Goal: Task Accomplishment & Management: Use online tool/utility

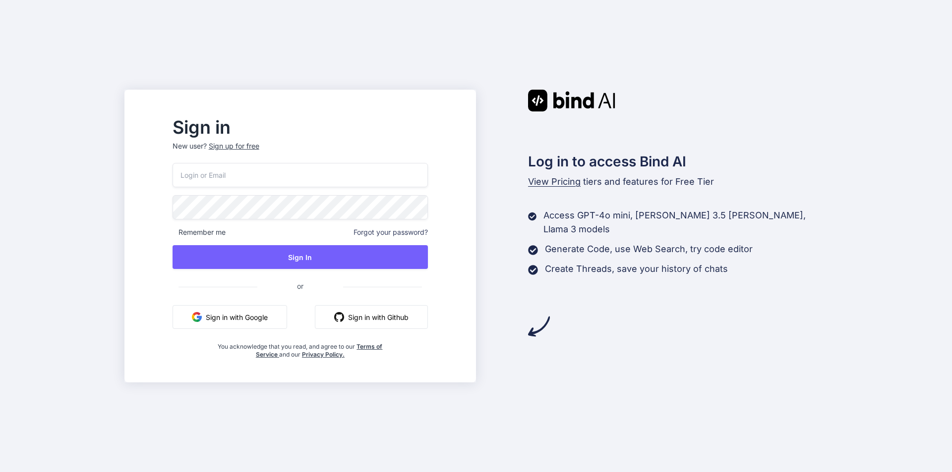
click at [288, 180] on input "email" at bounding box center [299, 175] width 255 height 24
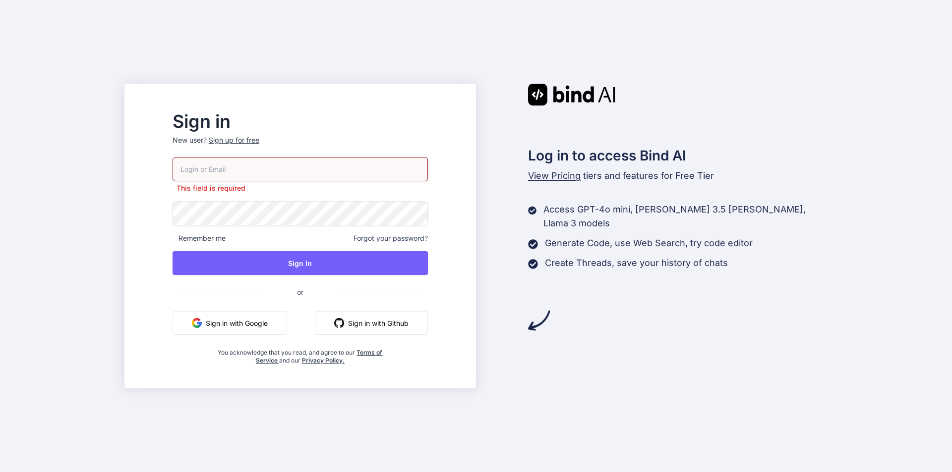
click at [259, 144] on div "Sign up for free" at bounding box center [234, 140] width 51 height 10
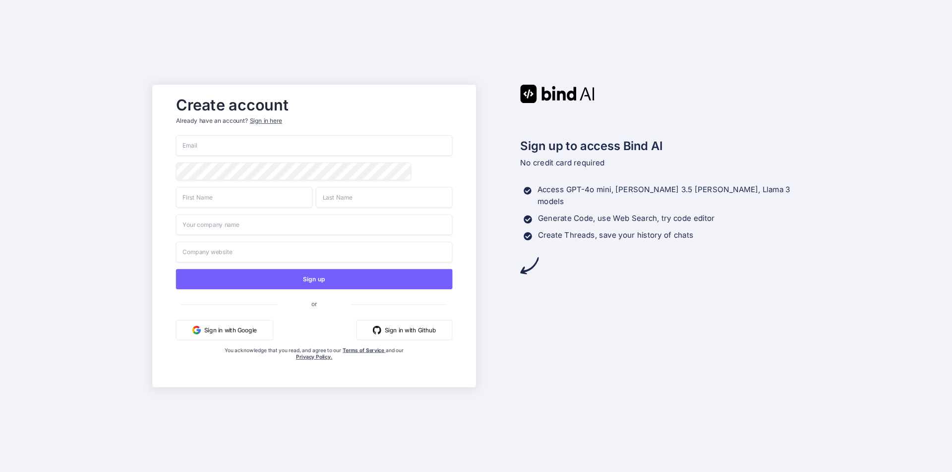
click at [290, 146] on input "email" at bounding box center [314, 145] width 277 height 21
paste input "san@gustr.com"
type input "san@gustr.com"
click at [216, 203] on input "text" at bounding box center [244, 197] width 136 height 21
type input "san"
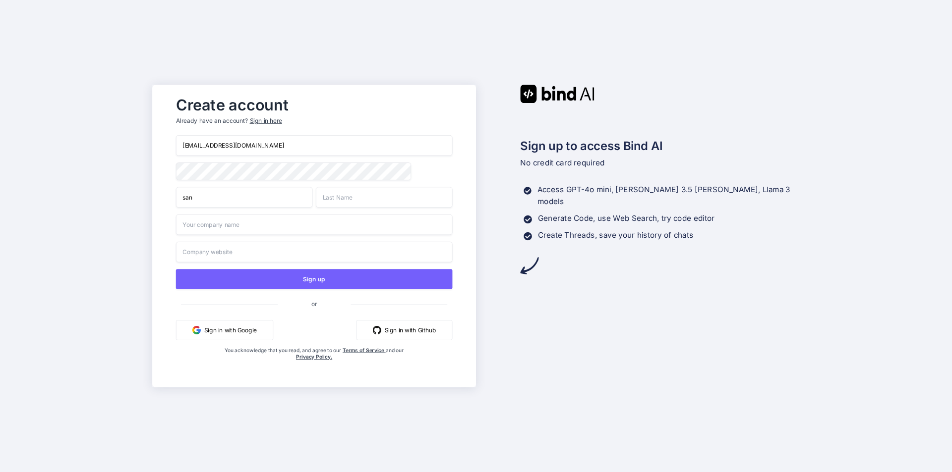
click at [383, 196] on input "text" at bounding box center [384, 197] width 136 height 21
type input "singh"
click at [230, 227] on input "text" at bounding box center [314, 225] width 277 height 21
click at [212, 178] on div "san@gustr.com san singh Sign up or Sign in with Google Sign in with Github You …" at bounding box center [314, 257] width 277 height 245
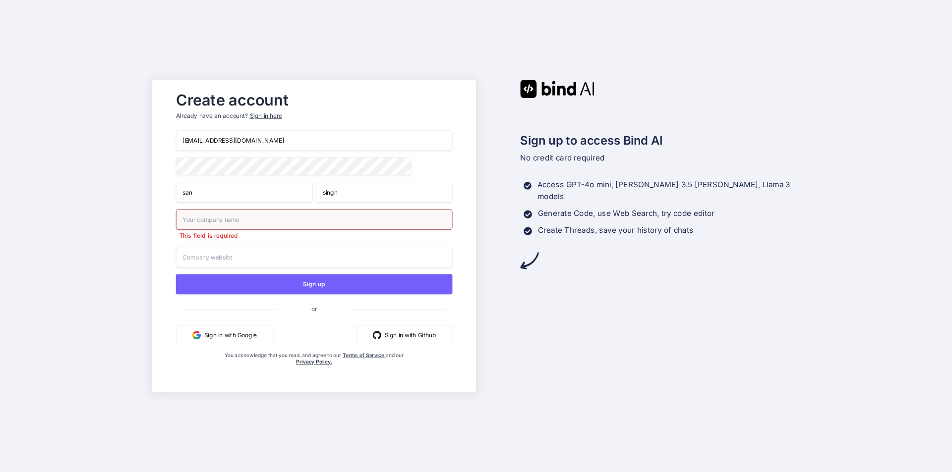
click at [233, 218] on input "text" at bounding box center [314, 219] width 277 height 21
type input "own"
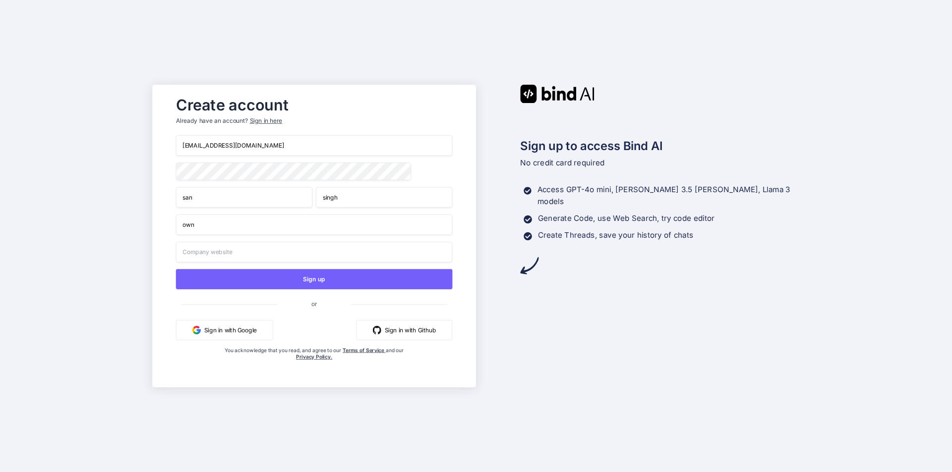
click at [285, 257] on input "text" at bounding box center [314, 252] width 277 height 21
click at [386, 308] on span "or" at bounding box center [314, 304] width 277 height 17
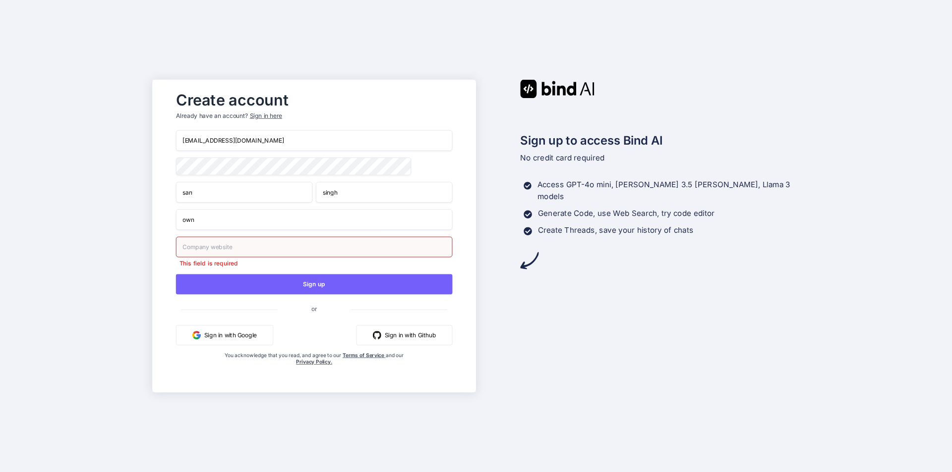
click at [263, 251] on input "text" at bounding box center [314, 247] width 277 height 21
type input "https:sant.com"
click at [458, 217] on div "Create account Already have an account? Sign in here san@gustr.com san singh ow…" at bounding box center [314, 235] width 296 height 299
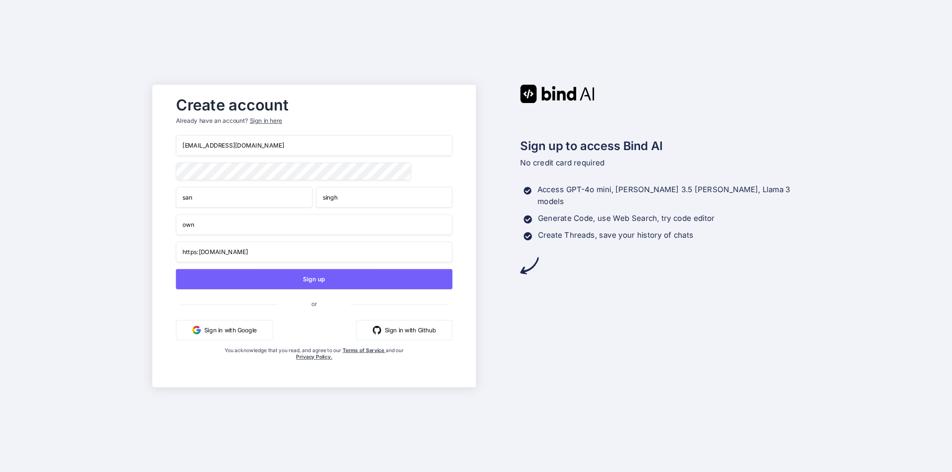
drag, startPoint x: 229, startPoint y: 144, endPoint x: 162, endPoint y: 145, distance: 66.9
click at [162, 145] on div "Create account Already have an account? Sign in here san@gustr.com san singh ow…" at bounding box center [314, 236] width 324 height 303
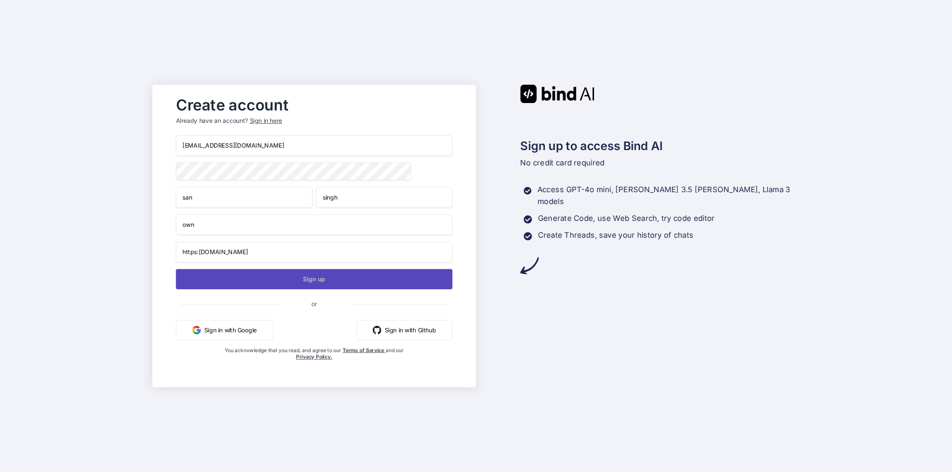
click at [325, 282] on button "Sign up" at bounding box center [314, 279] width 277 height 20
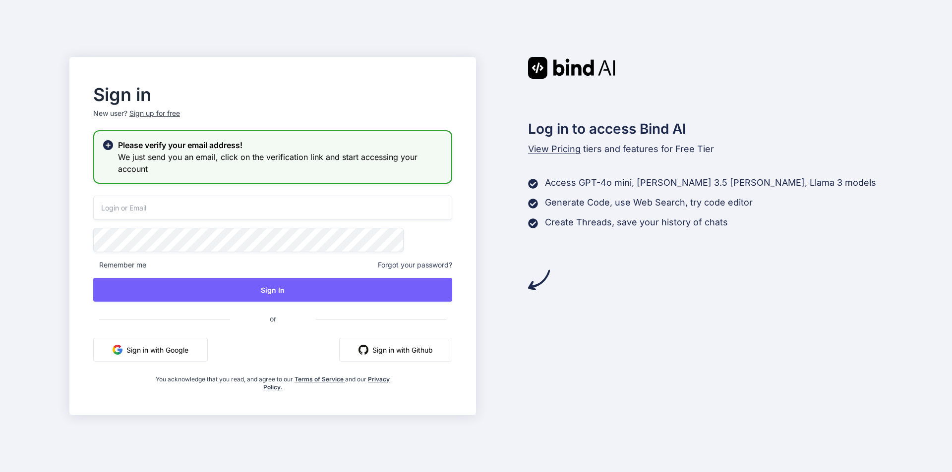
click at [212, 206] on input "email" at bounding box center [272, 208] width 359 height 24
paste input "san@gustr.com"
type input "san@gustr.com"
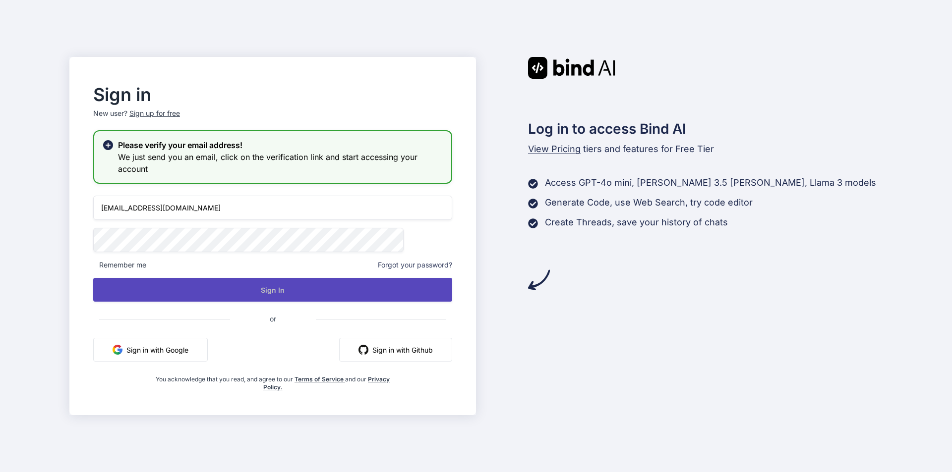
click at [322, 289] on button "Sign In" at bounding box center [272, 290] width 359 height 24
click at [295, 287] on button "Sign In" at bounding box center [272, 290] width 359 height 24
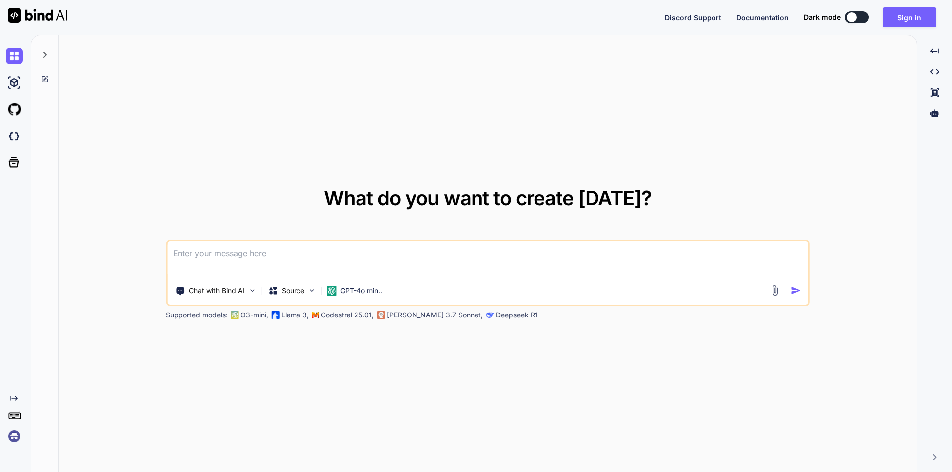
click at [278, 266] on textarea at bounding box center [487, 259] width 641 height 37
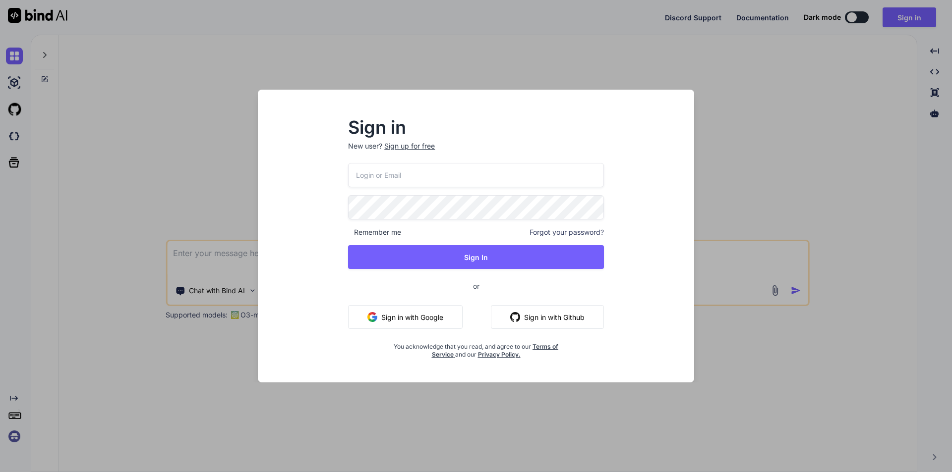
click at [418, 178] on input "email" at bounding box center [476, 175] width 256 height 24
paste input "[URL][DOMAIN_NAME][SECURITY_DATA][DOMAIN_NAME]"
type input "[URL][DOMAIN_NAME][SECURITY_DATA][DOMAIN_NAME]"
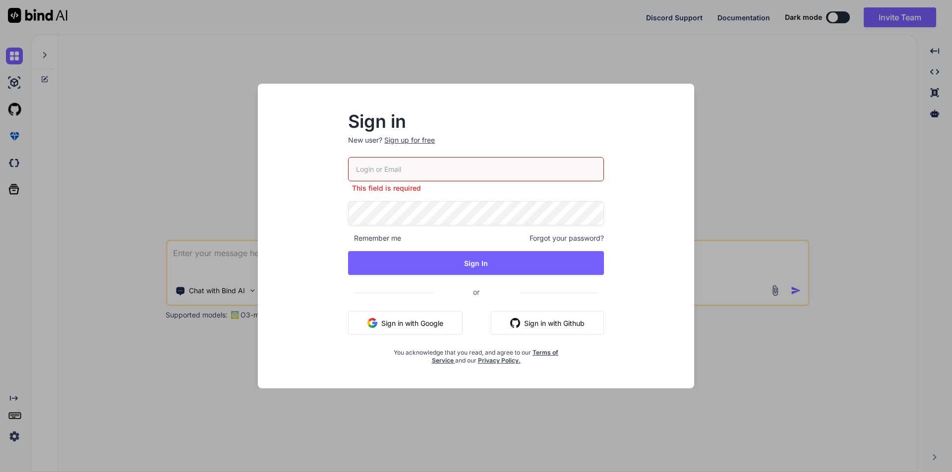
click at [794, 102] on div "Sign in New user? Sign up for free This field is required Remember me Forgot yo…" at bounding box center [476, 236] width 952 height 472
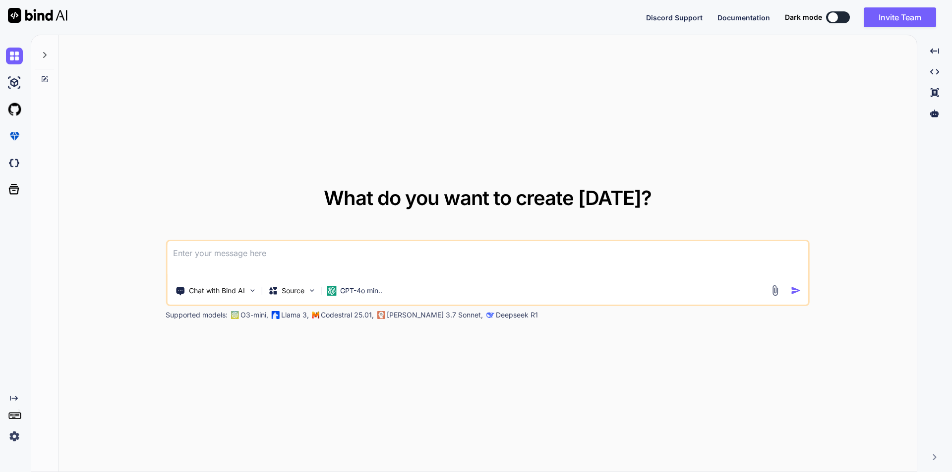
click at [363, 258] on textarea at bounding box center [487, 259] width 641 height 37
click at [839, 19] on button at bounding box center [838, 17] width 24 height 12
click at [841, 17] on button at bounding box center [838, 17] width 24 height 12
click at [520, 269] on textarea at bounding box center [487, 259] width 641 height 37
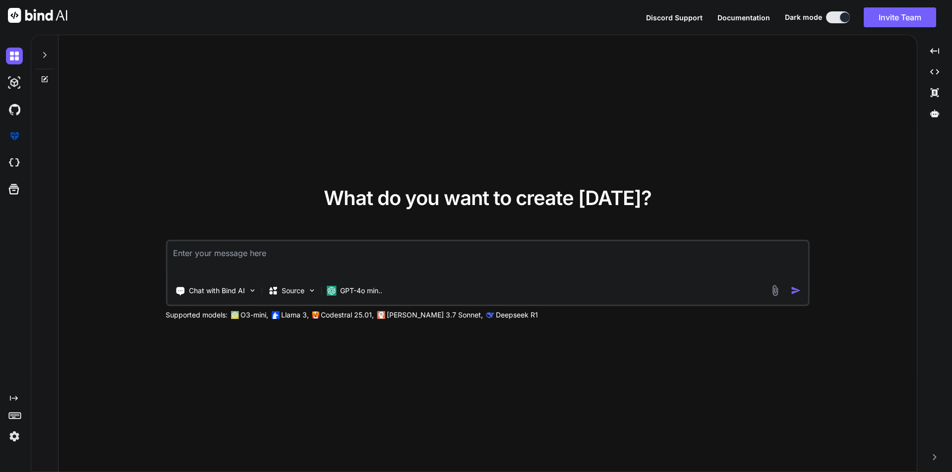
click at [832, 17] on button at bounding box center [838, 17] width 24 height 12
click at [224, 257] on textarea at bounding box center [487, 259] width 641 height 37
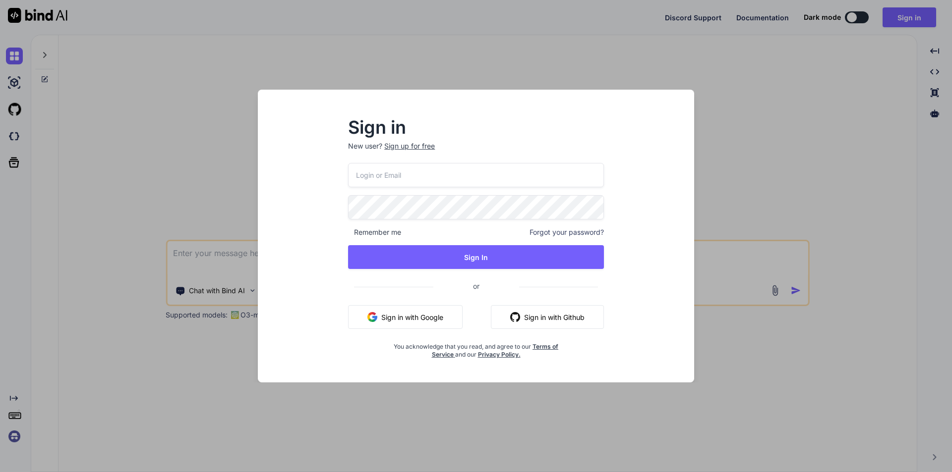
click at [403, 180] on input "email" at bounding box center [476, 175] width 256 height 24
paste input "https://app.getbind.co/auth-link?mode=verifyEmail&oobCode=ITGT3ggYHU7cEPhIOLvhr…"
type input "https://app.getbind.co/auth-link?mode=verifyEmail&oobCode=ITGT3ggYHU7cEPhIOLvhr…"
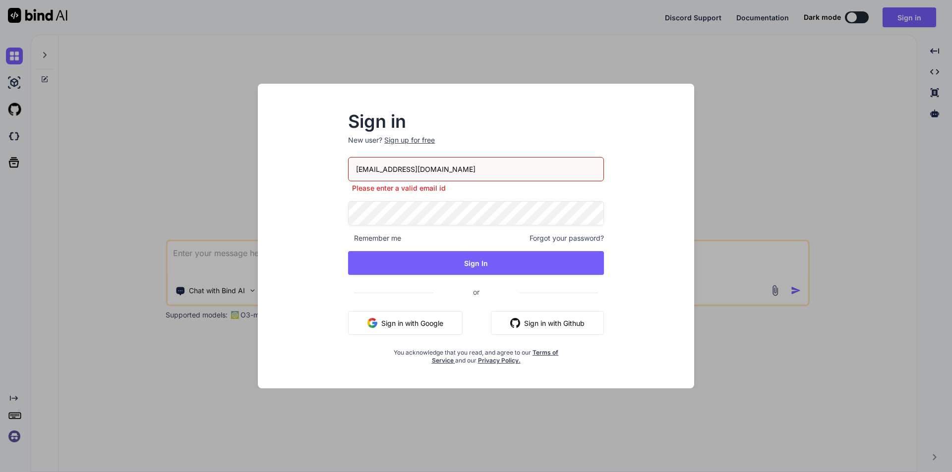
type input "[EMAIL_ADDRESS][DOMAIN_NAME]"
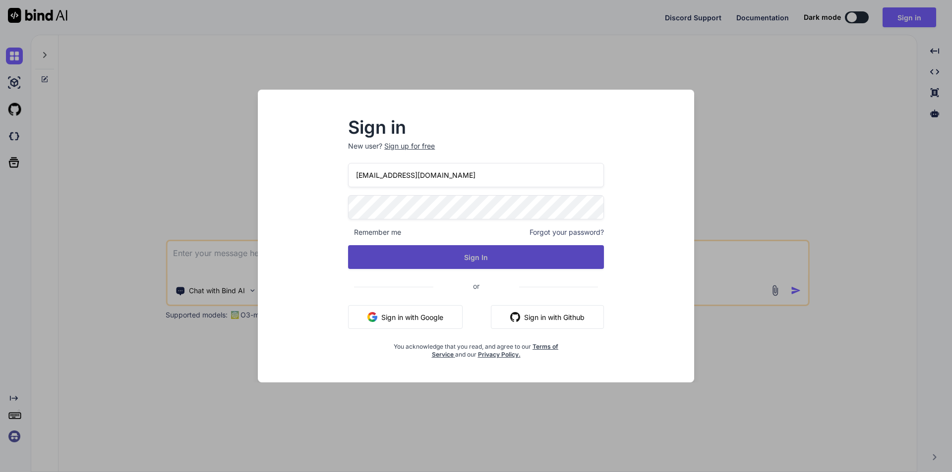
click at [498, 262] on button "Sign In" at bounding box center [476, 257] width 256 height 24
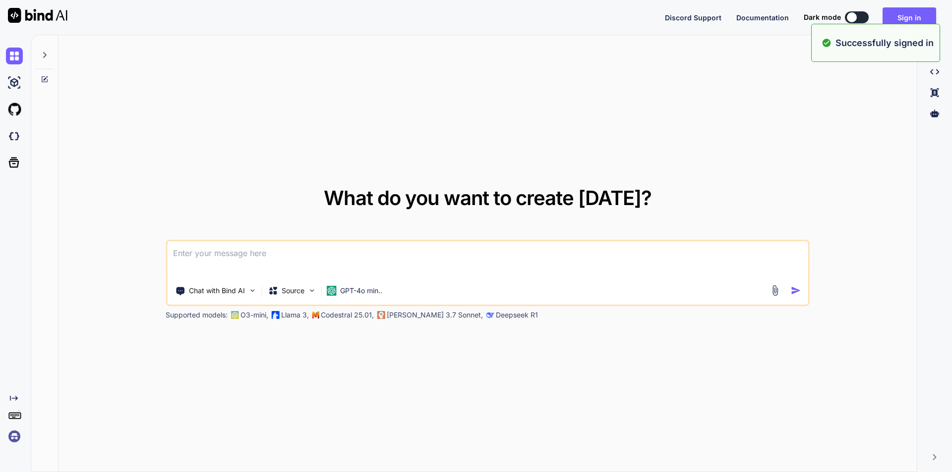
type textarea "x"
click at [420, 263] on textarea at bounding box center [487, 259] width 641 height 37
type textarea "h"
type textarea "x"
type textarea "hh"
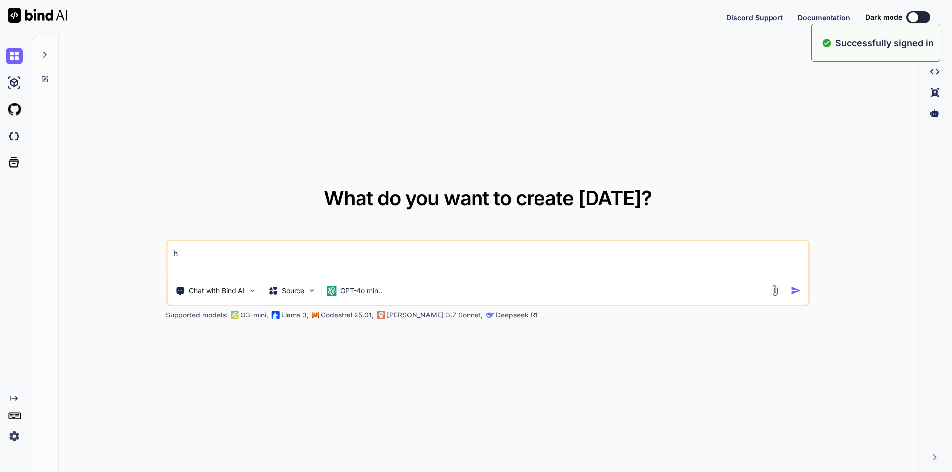
type textarea "x"
type textarea "hhi"
type textarea "x"
click at [184, 251] on textarea "hhi" at bounding box center [487, 259] width 641 height 37
type textarea "hi"
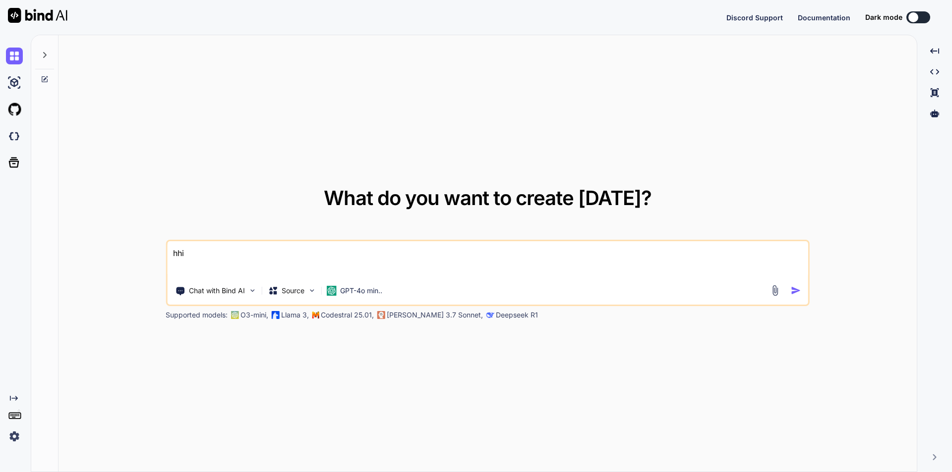
type textarea "x"
type textarea "hi"
click at [795, 290] on img "button" at bounding box center [796, 291] width 10 height 10
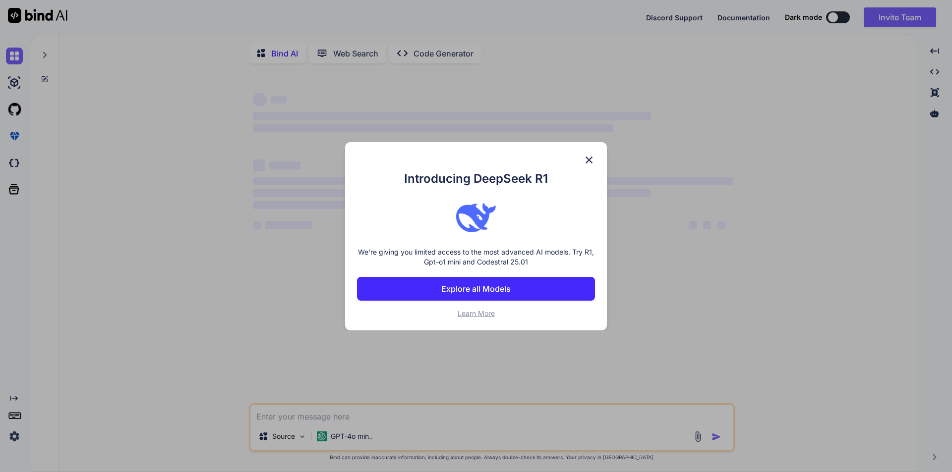
type textarea "x"
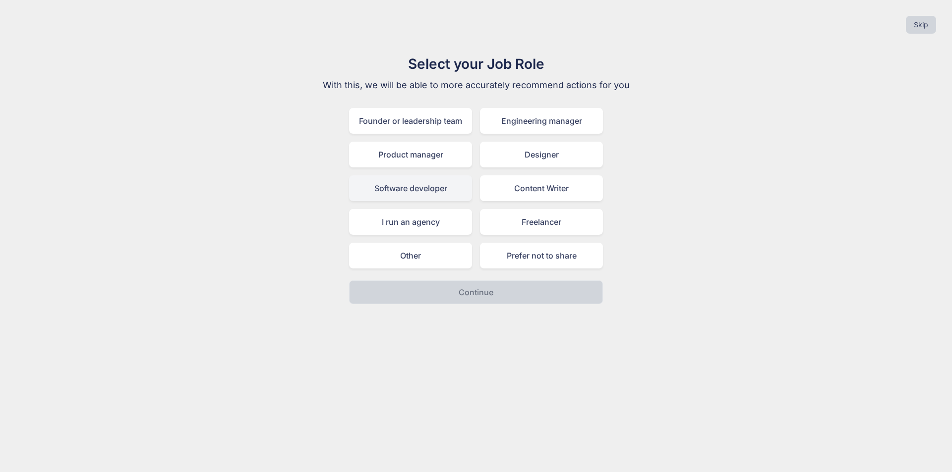
click at [407, 189] on div "Software developer" at bounding box center [410, 188] width 123 height 26
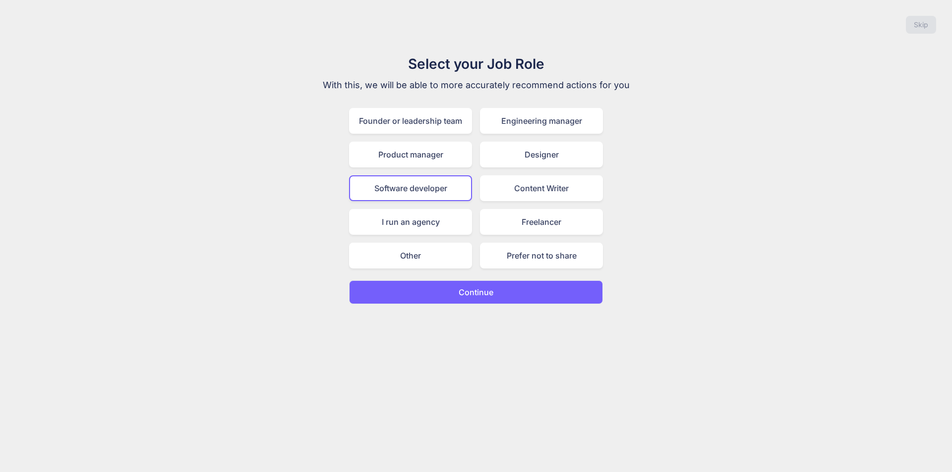
click at [484, 289] on p "Continue" at bounding box center [475, 292] width 35 height 12
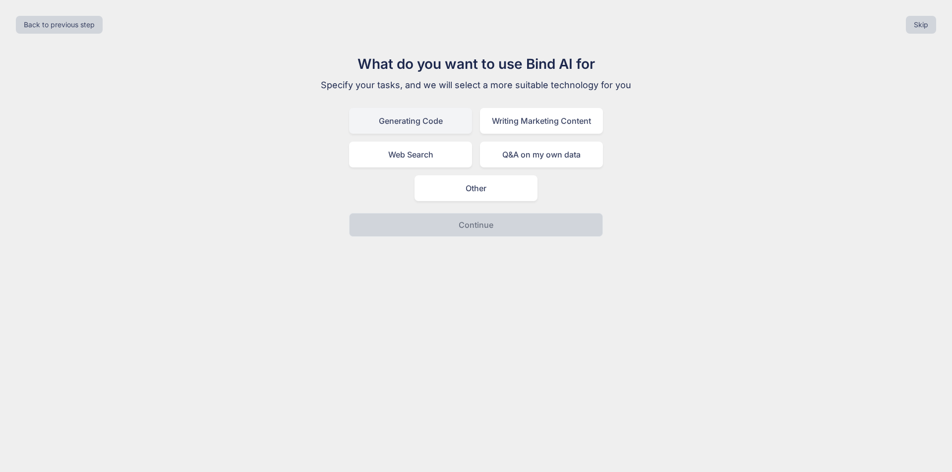
click at [438, 119] on div "Generating Code" at bounding box center [410, 121] width 123 height 26
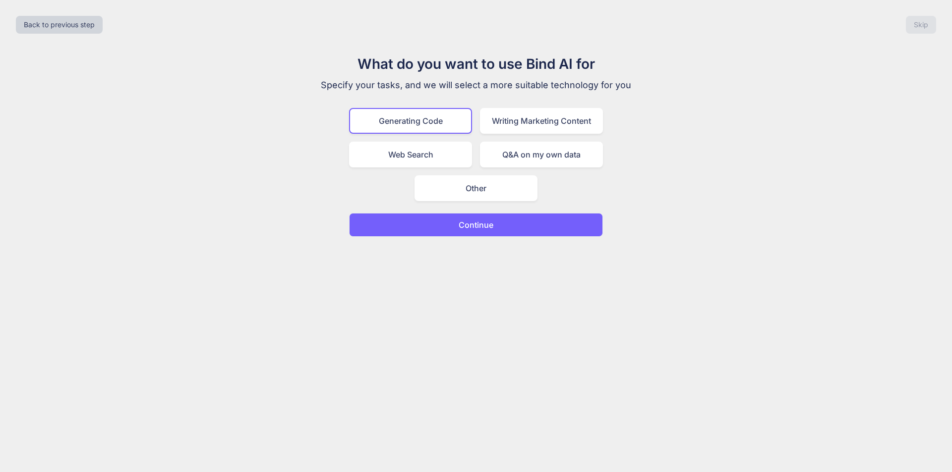
click at [492, 222] on p "Continue" at bounding box center [475, 225] width 35 height 12
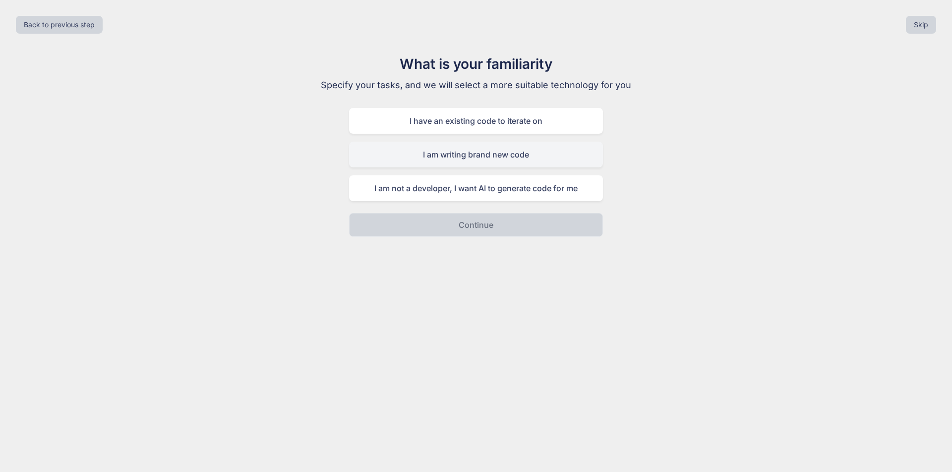
click at [508, 157] on div "I am writing brand new code" at bounding box center [476, 155] width 254 height 26
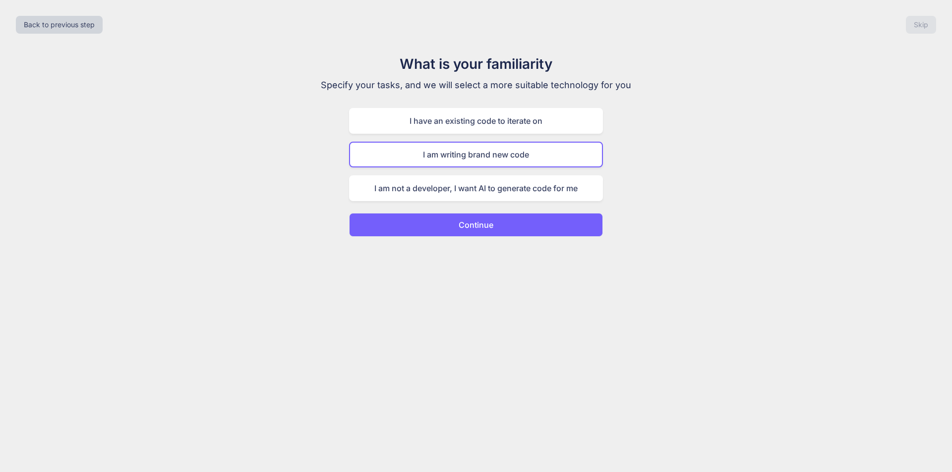
click at [487, 221] on p "Continue" at bounding box center [475, 225] width 35 height 12
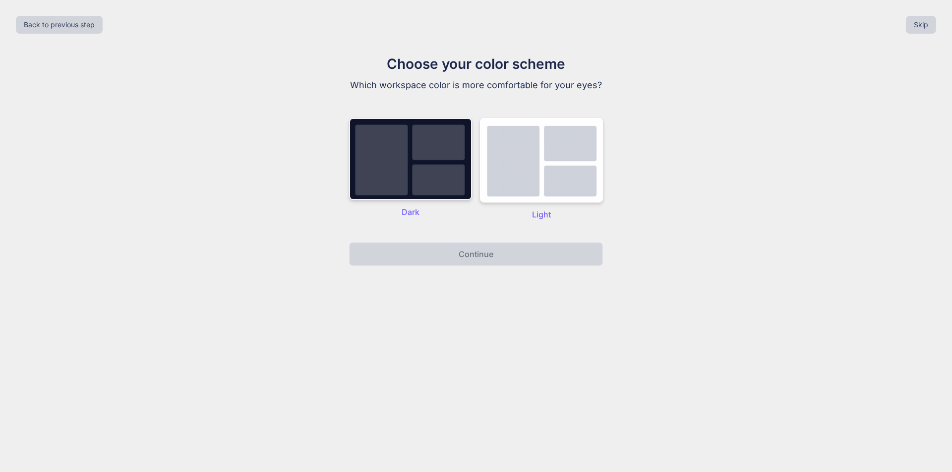
click at [382, 162] on img at bounding box center [410, 159] width 123 height 82
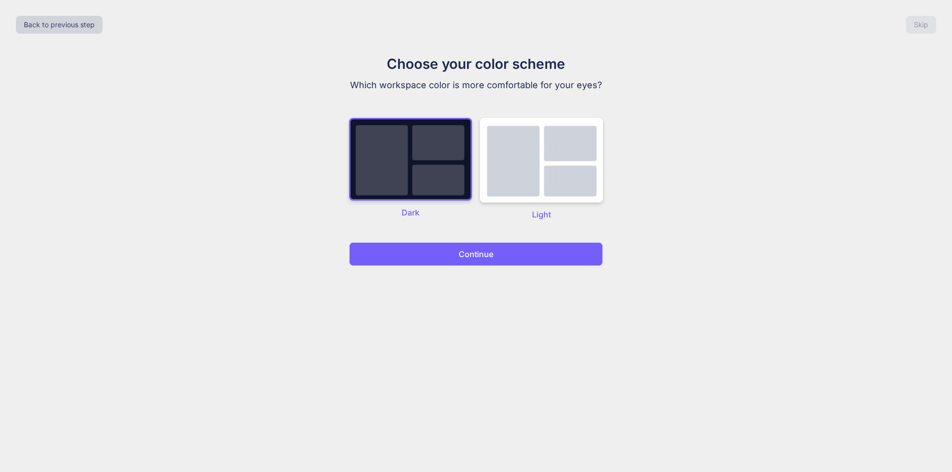
click at [510, 255] on button "Continue" at bounding box center [476, 254] width 254 height 24
